Goal: Task Accomplishment & Management: Use online tool/utility

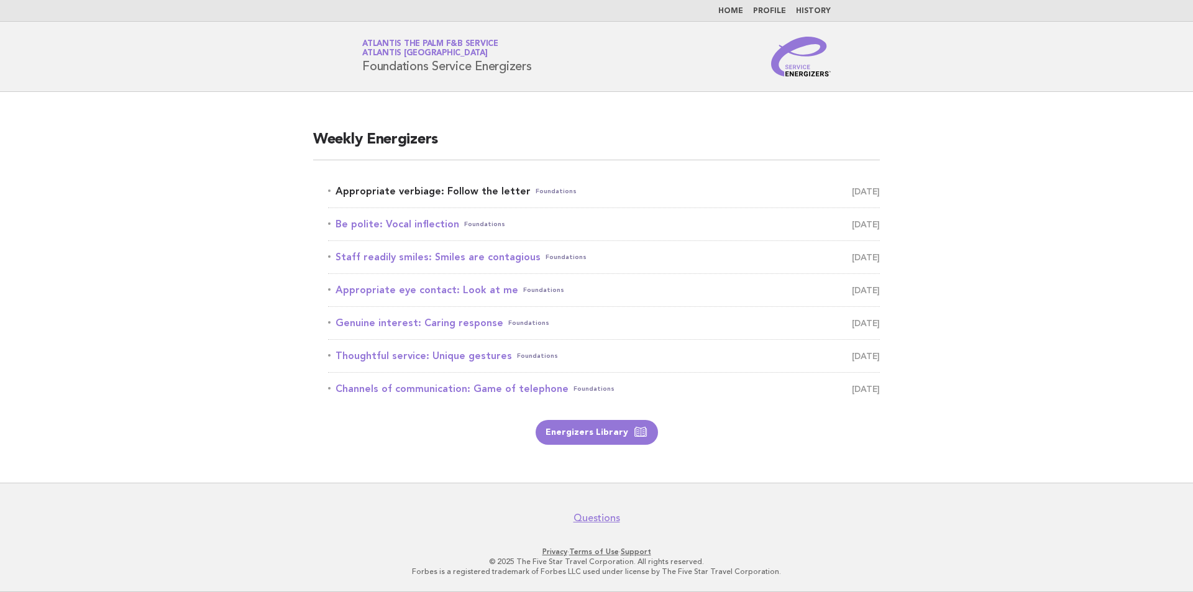
click at [494, 194] on link "Appropriate verbiage: Follow the letter Foundations [DATE]" at bounding box center [604, 191] width 552 height 17
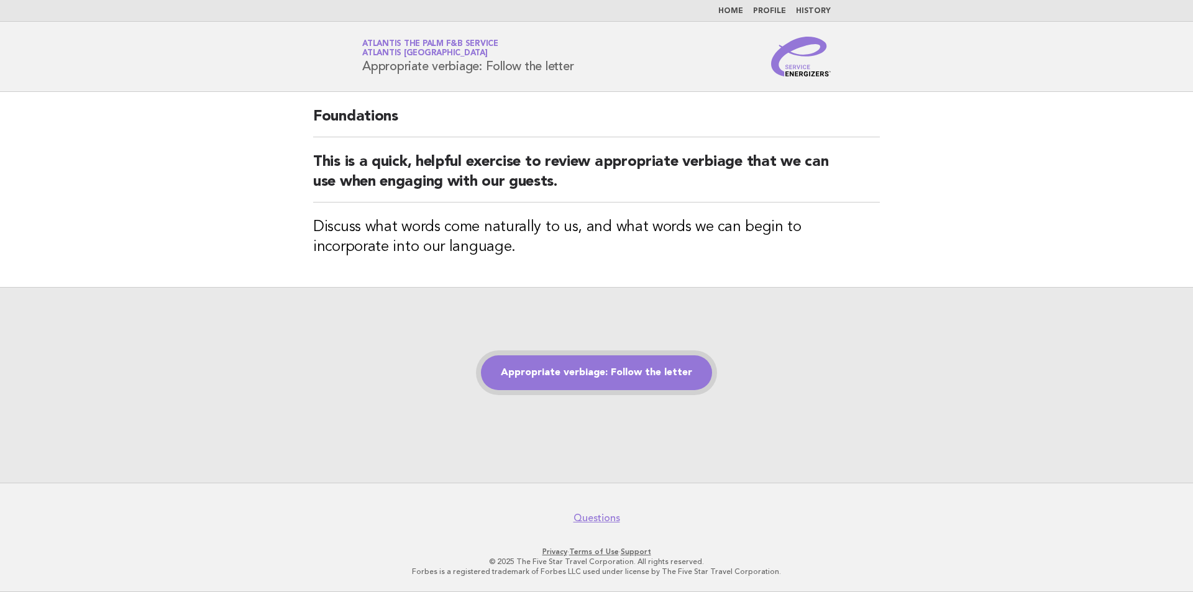
click at [546, 387] on link "Appropriate verbiage: Follow the letter" at bounding box center [596, 373] width 231 height 35
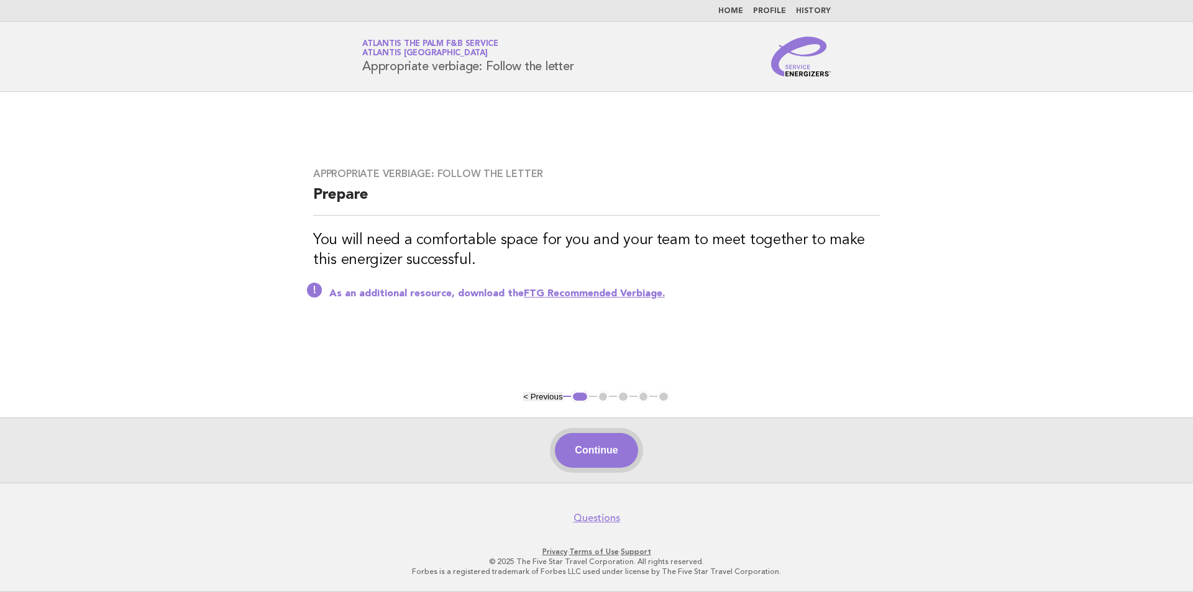
click at [588, 450] on button "Continue" at bounding box center [596, 450] width 83 height 35
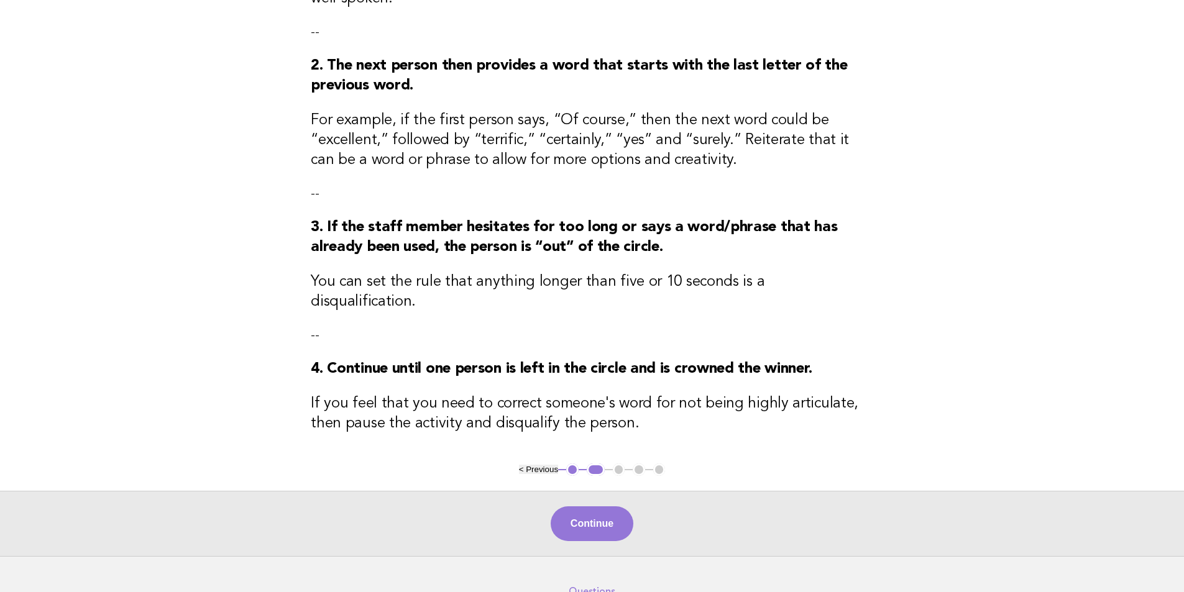
scroll to position [292, 0]
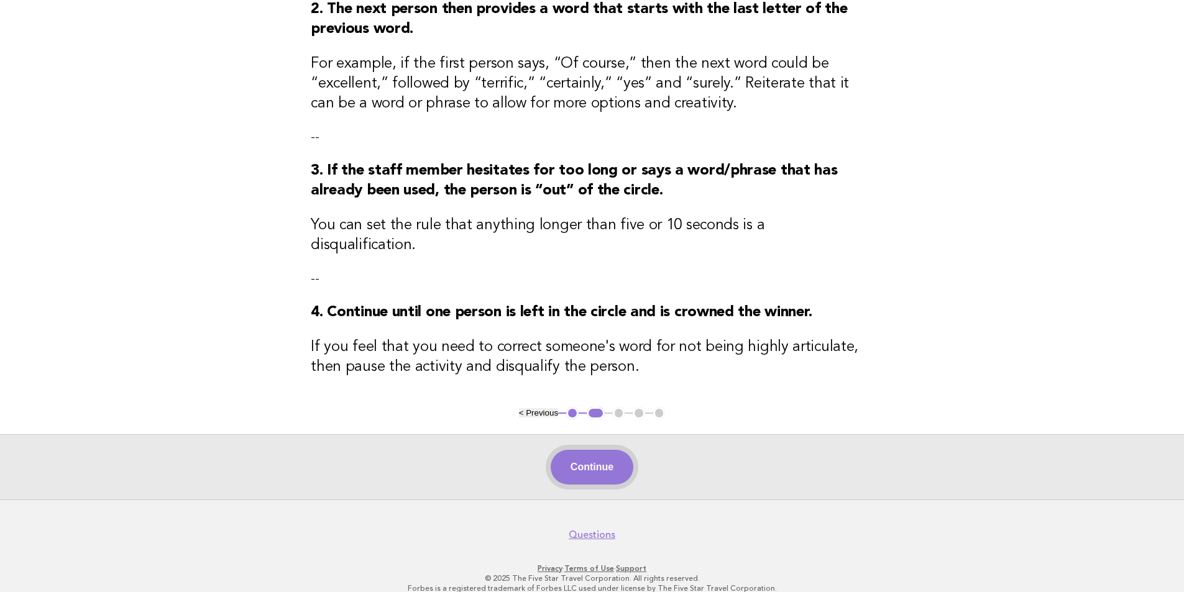
click at [610, 453] on button "Continue" at bounding box center [592, 467] width 83 height 35
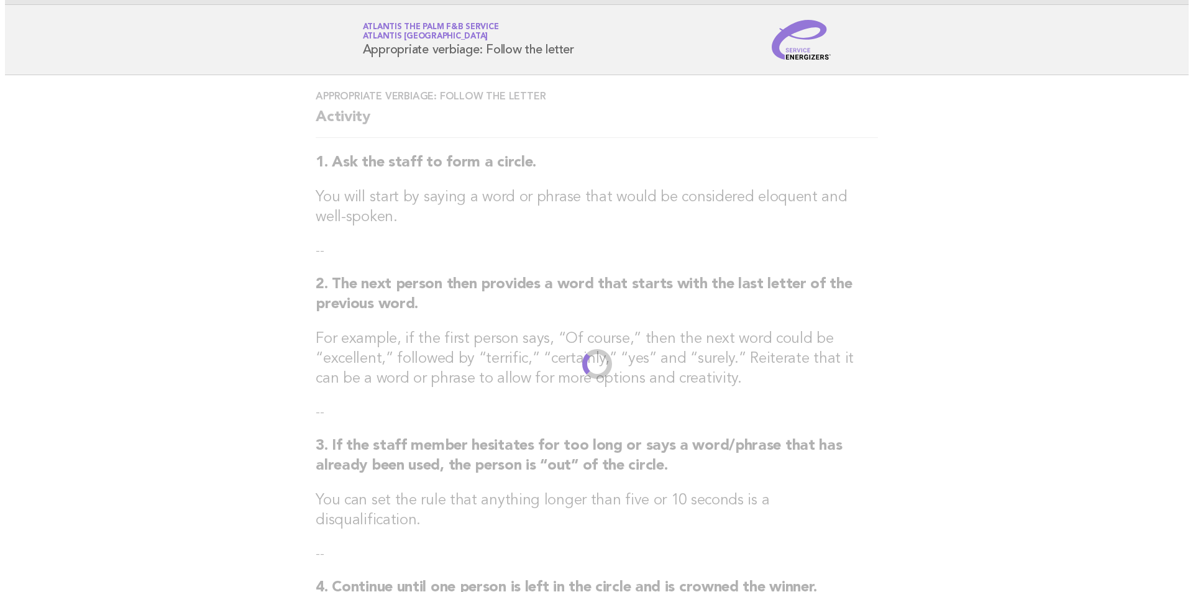
scroll to position [0, 0]
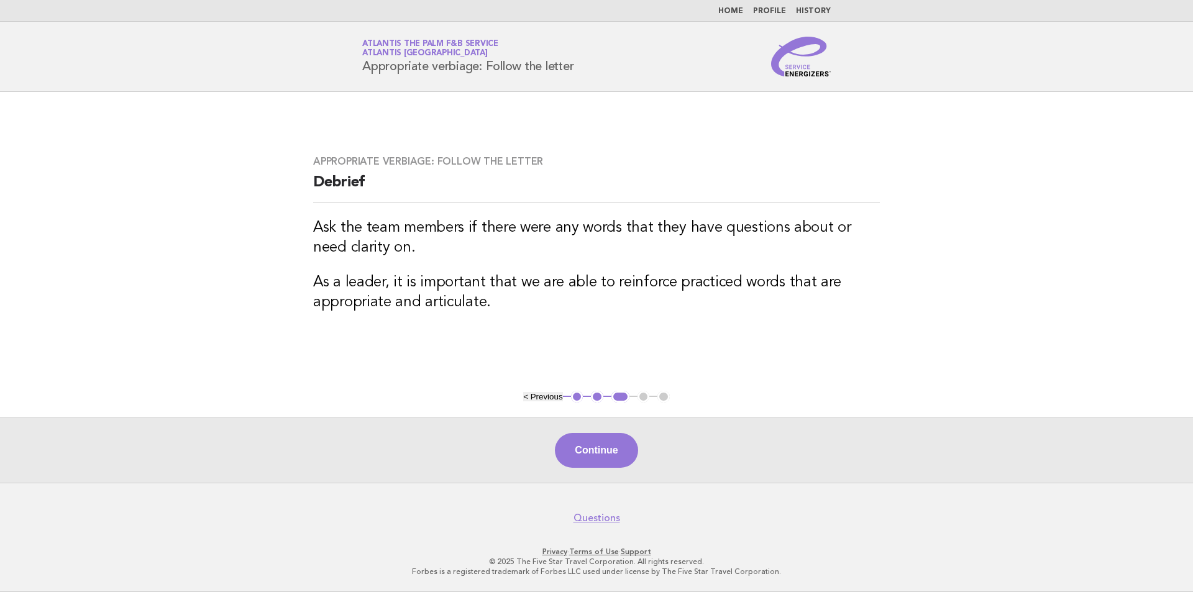
click at [604, 456] on button "Continue" at bounding box center [596, 450] width 83 height 35
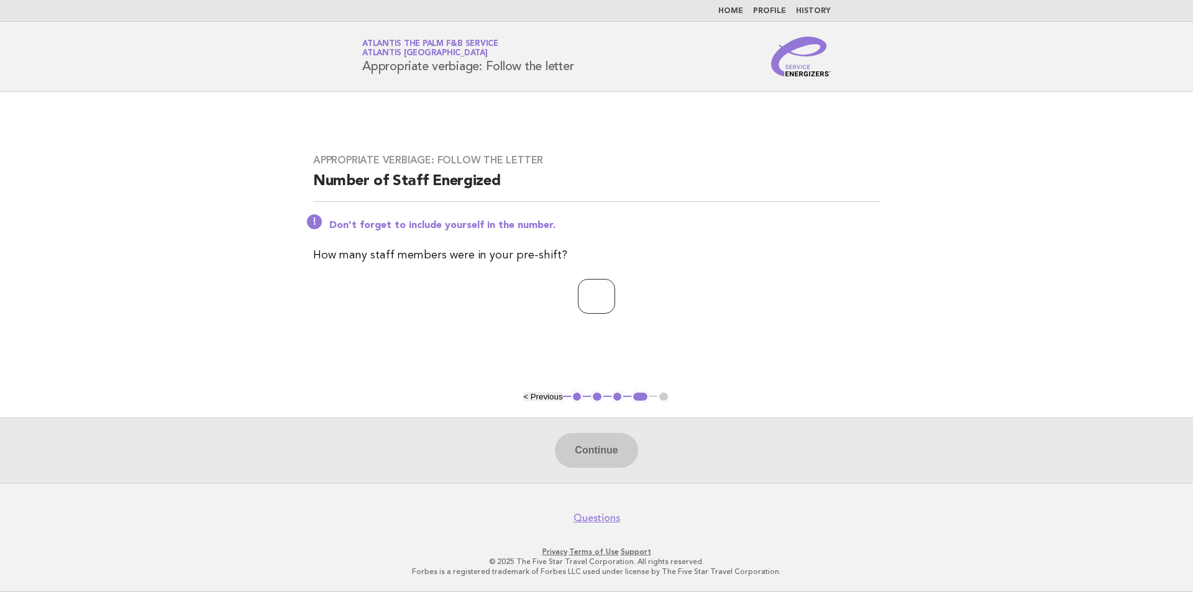
click at [615, 302] on input "*" at bounding box center [596, 296] width 37 height 35
type input "**"
click at [604, 450] on button "Continue" at bounding box center [596, 450] width 83 height 35
